Goal: Find specific page/section: Find specific page/section

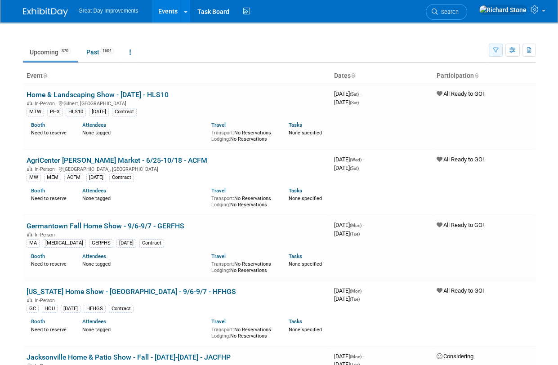
click at [497, 48] on icon "button" at bounding box center [496, 51] width 6 height 6
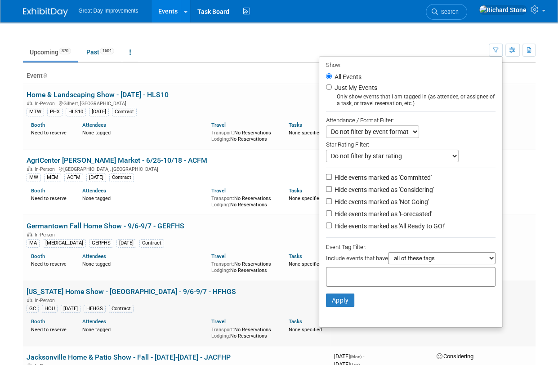
click at [370, 286] on body "Great Day Improvements Events Recently Viewed Events: Jefferson County Home Sho…" at bounding box center [279, 182] width 558 height 365
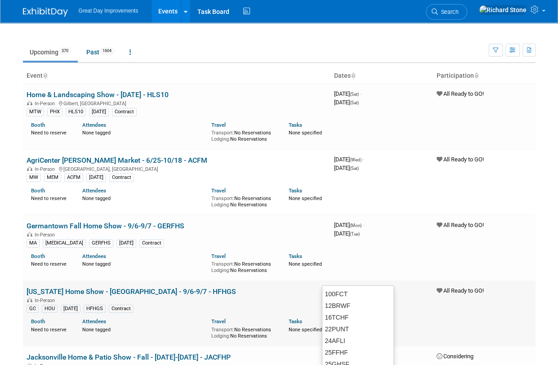
click at [368, 282] on td "3965673600 September 01, 2025 (Mon) - September 30, 2025 (Tue)" at bounding box center [382, 314] width 103 height 66
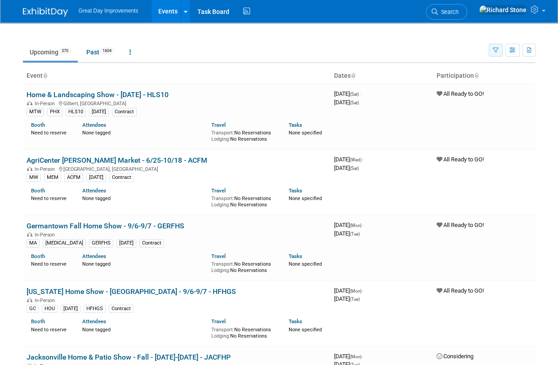
click at [493, 52] on icon "button" at bounding box center [496, 51] width 6 height 6
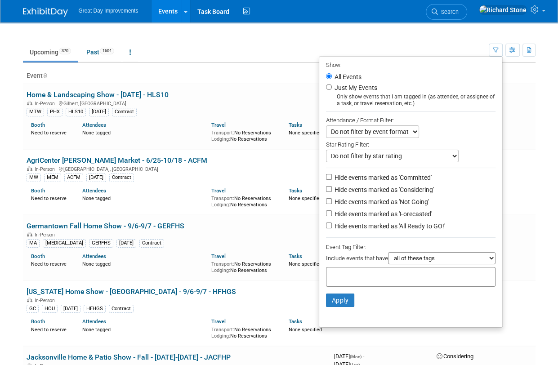
click at [375, 281] on div at bounding box center [411, 277] width 170 height 20
click at [374, 278] on input "text" at bounding box center [366, 275] width 72 height 9
click at [362, 275] on input "text" at bounding box center [366, 275] width 72 height 9
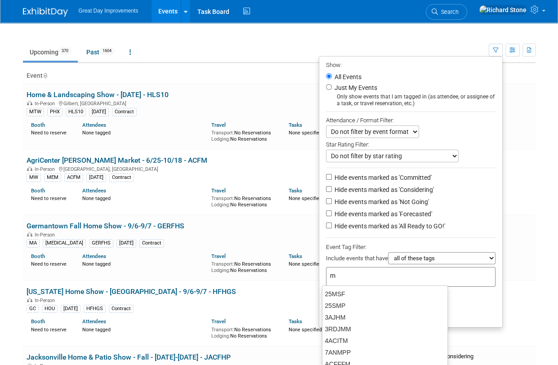
type input "mt"
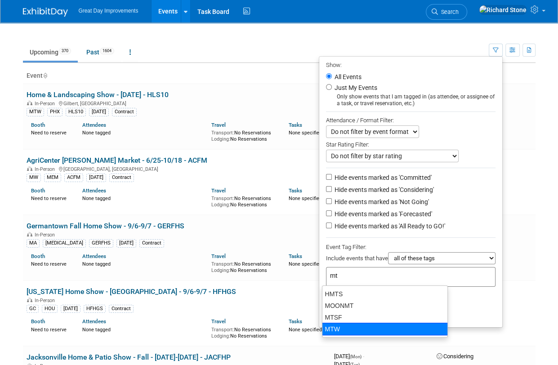
click at [342, 325] on div "MTW" at bounding box center [385, 329] width 126 height 13
type input "MTW"
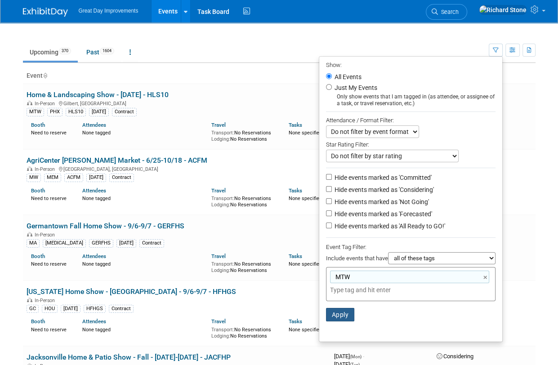
click at [336, 311] on button "Apply" at bounding box center [340, 315] width 29 height 14
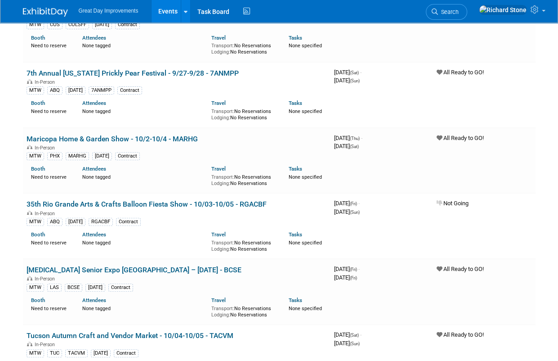
scroll to position [210, 0]
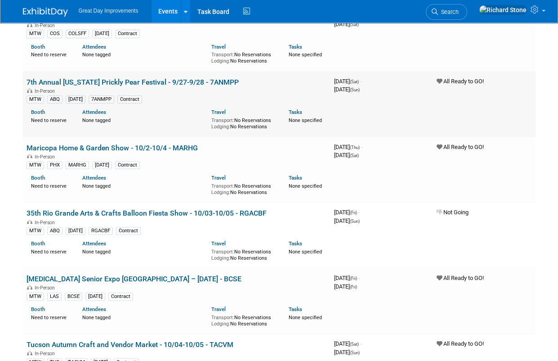
click at [162, 81] on link "7th Annual [US_STATE] Prickly Pear Festival - 9/27-9/28 - 7ANMPP" at bounding box center [133, 82] width 212 height 9
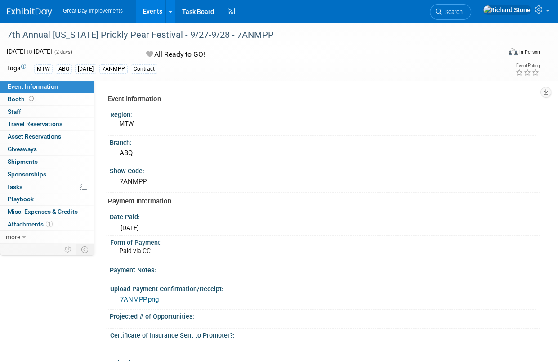
drag, startPoint x: 241, startPoint y: 32, endPoint x: 277, endPoint y: 34, distance: 36.0
click at [277, 34] on div "7th Annual [US_STATE] Prickly Pear Festival - 9/27-9/28 - 7ANMPP" at bounding box center [249, 35] width 491 height 16
drag, startPoint x: 277, startPoint y: 34, endPoint x: 266, endPoint y: 32, distance: 11.9
copy div "7ANMPP"
click at [21, 12] on img at bounding box center [29, 12] width 45 height 9
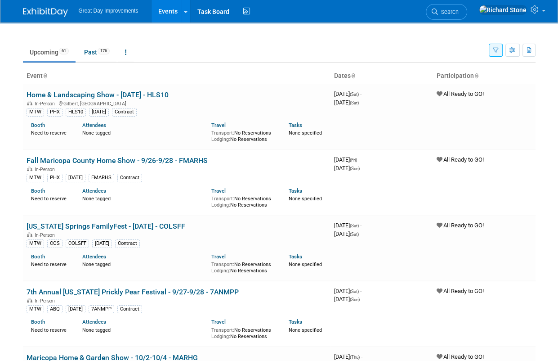
click at [497, 54] on button "button" at bounding box center [496, 50] width 14 height 13
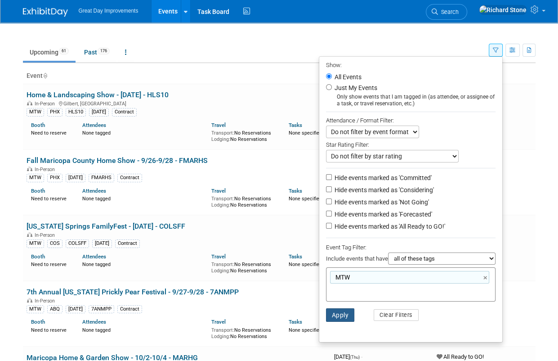
click at [347, 314] on button "Apply" at bounding box center [340, 315] width 29 height 14
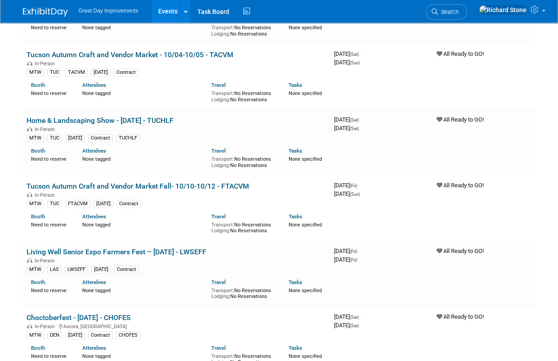
scroll to position [495, 0]
